Goal: Task Accomplishment & Management: Use online tool/utility

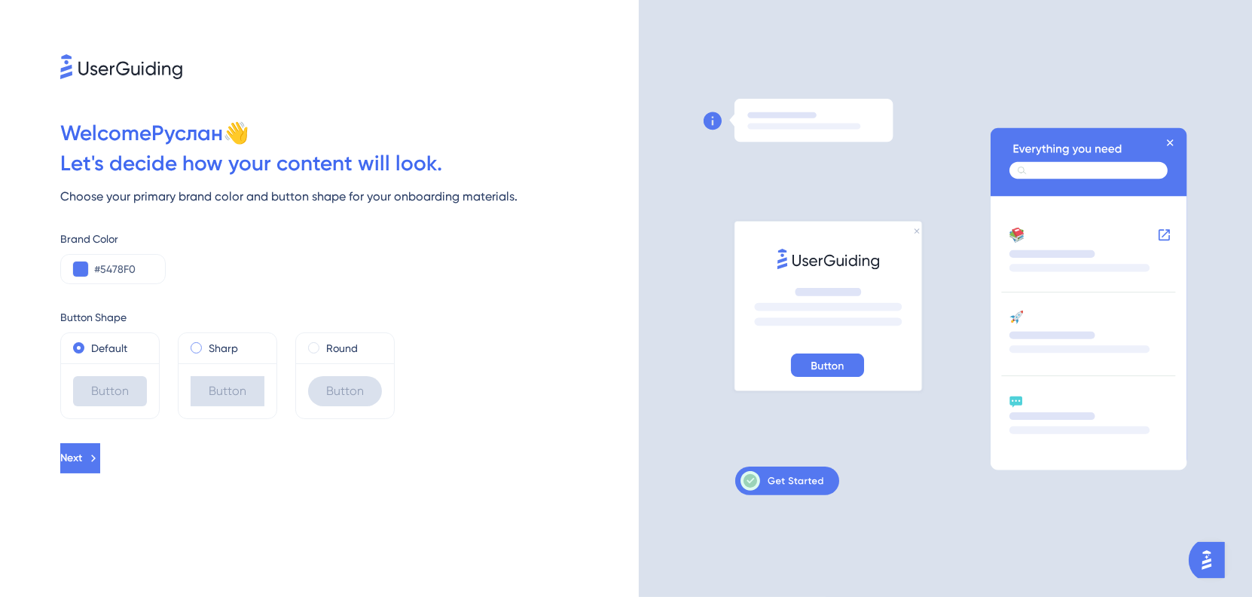
click at [214, 350] on label "Sharp" at bounding box center [223, 348] width 29 height 18
click at [321, 347] on div "Round" at bounding box center [345, 348] width 74 height 18
click at [100, 459] on button "Next" at bounding box center [80, 458] width 40 height 30
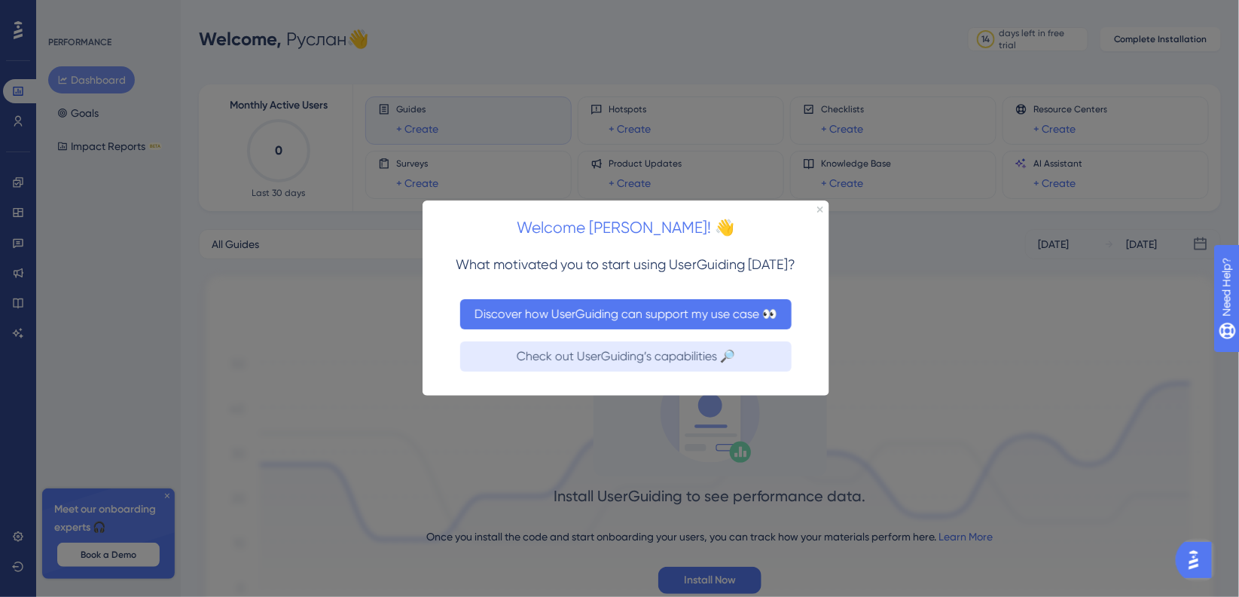
click at [552, 325] on button "Discover how UserGuiding can support my use case 👀" at bounding box center [625, 314] width 331 height 30
